Goal: Information Seeking & Learning: Learn about a topic

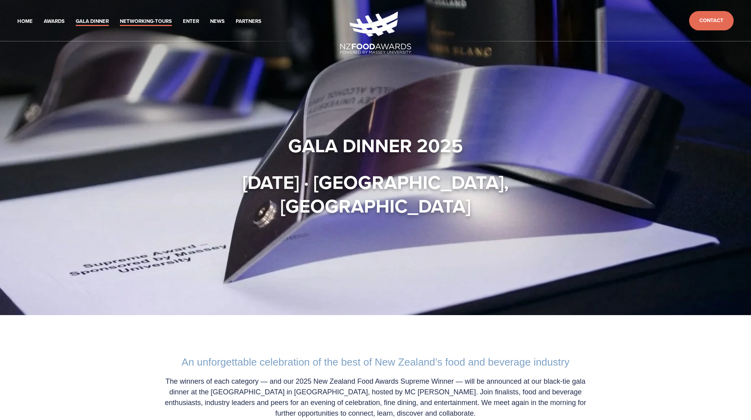
click at [161, 20] on link "Networking-Tours" at bounding box center [146, 21] width 52 height 9
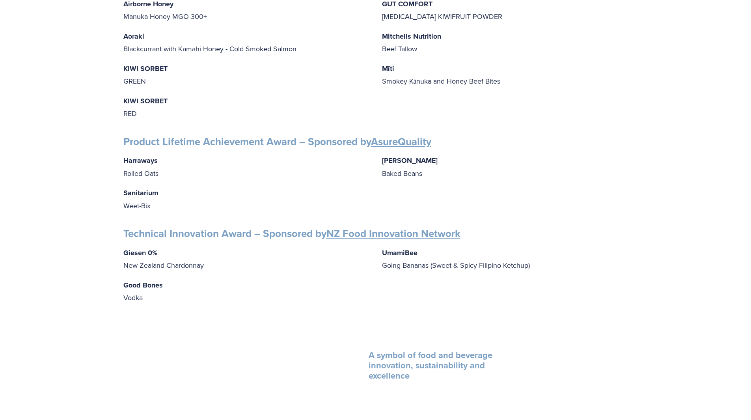
scroll to position [1222, 0]
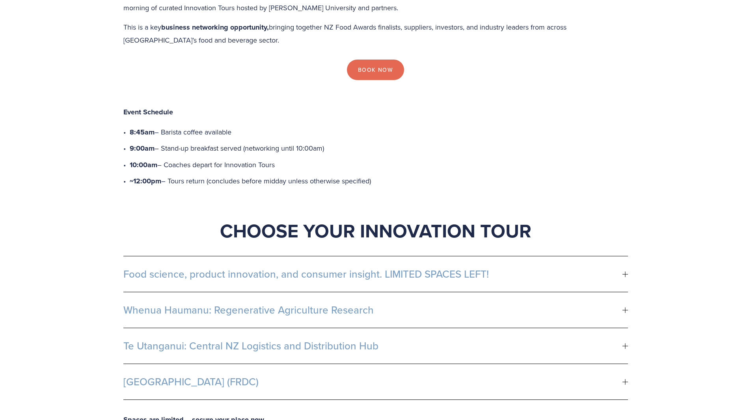
scroll to position [315, 0]
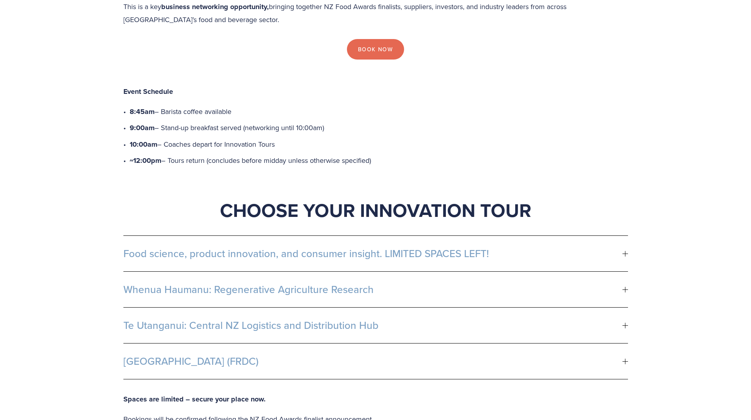
click at [207, 248] on span "Food science, product innovation, and consumer insight. LIMITED SPACES LEFT!" at bounding box center [372, 254] width 499 height 12
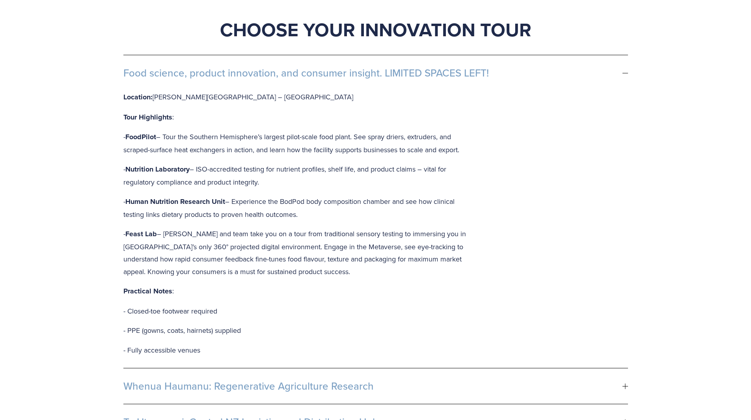
scroll to position [513, 0]
